Goal: Book appointment/travel/reservation

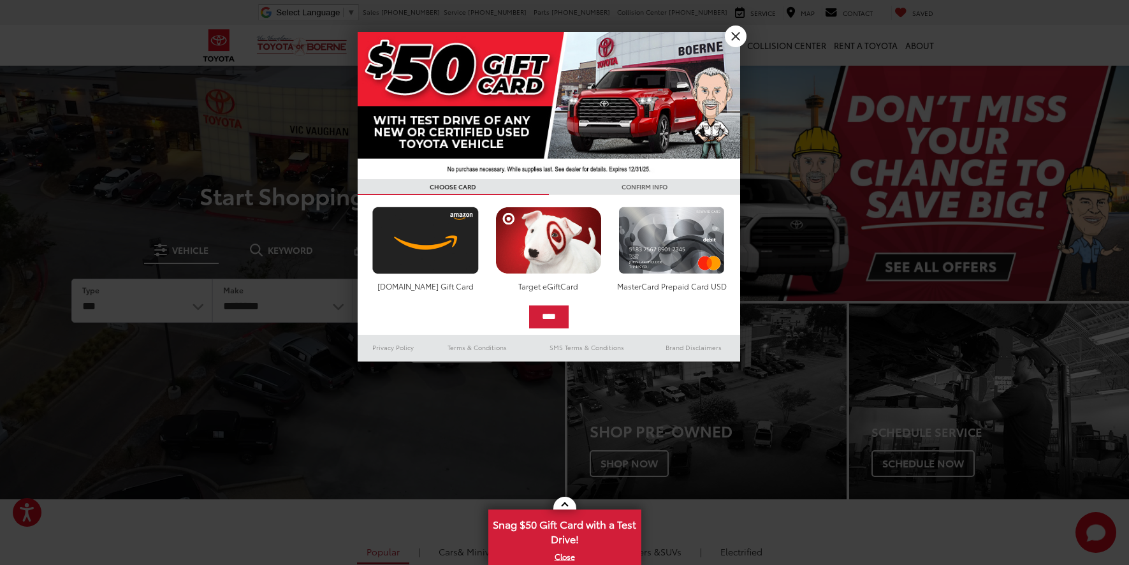
click at [737, 34] on link "X" at bounding box center [736, 36] width 22 height 22
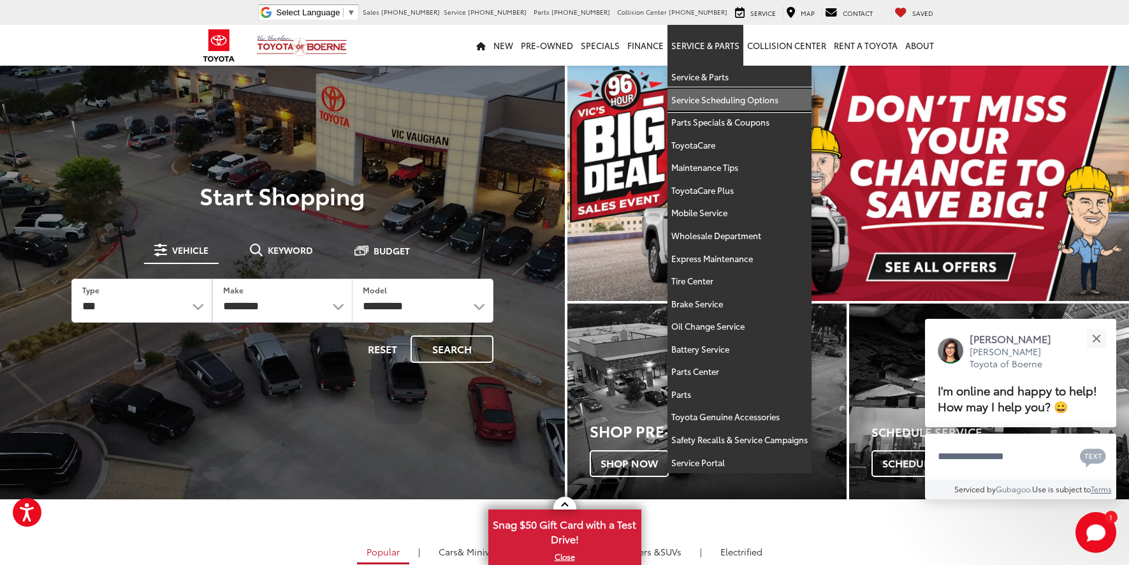
click at [706, 97] on link "Service Scheduling Options" at bounding box center [739, 100] width 144 height 23
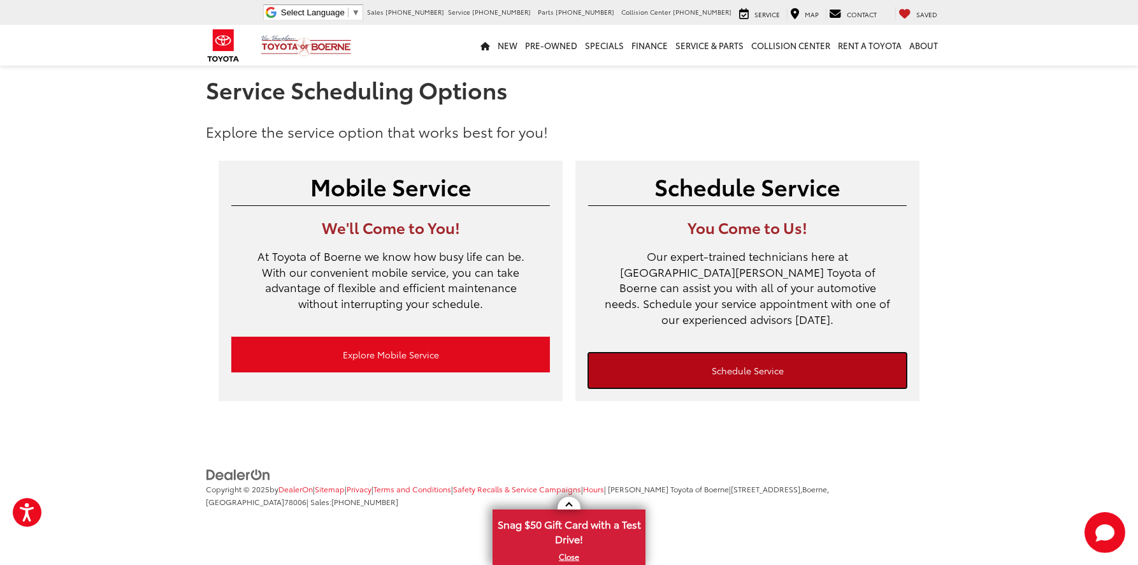
click at [729, 354] on link "Schedule Service" at bounding box center [747, 370] width 319 height 36
